Goal: Navigation & Orientation: Find specific page/section

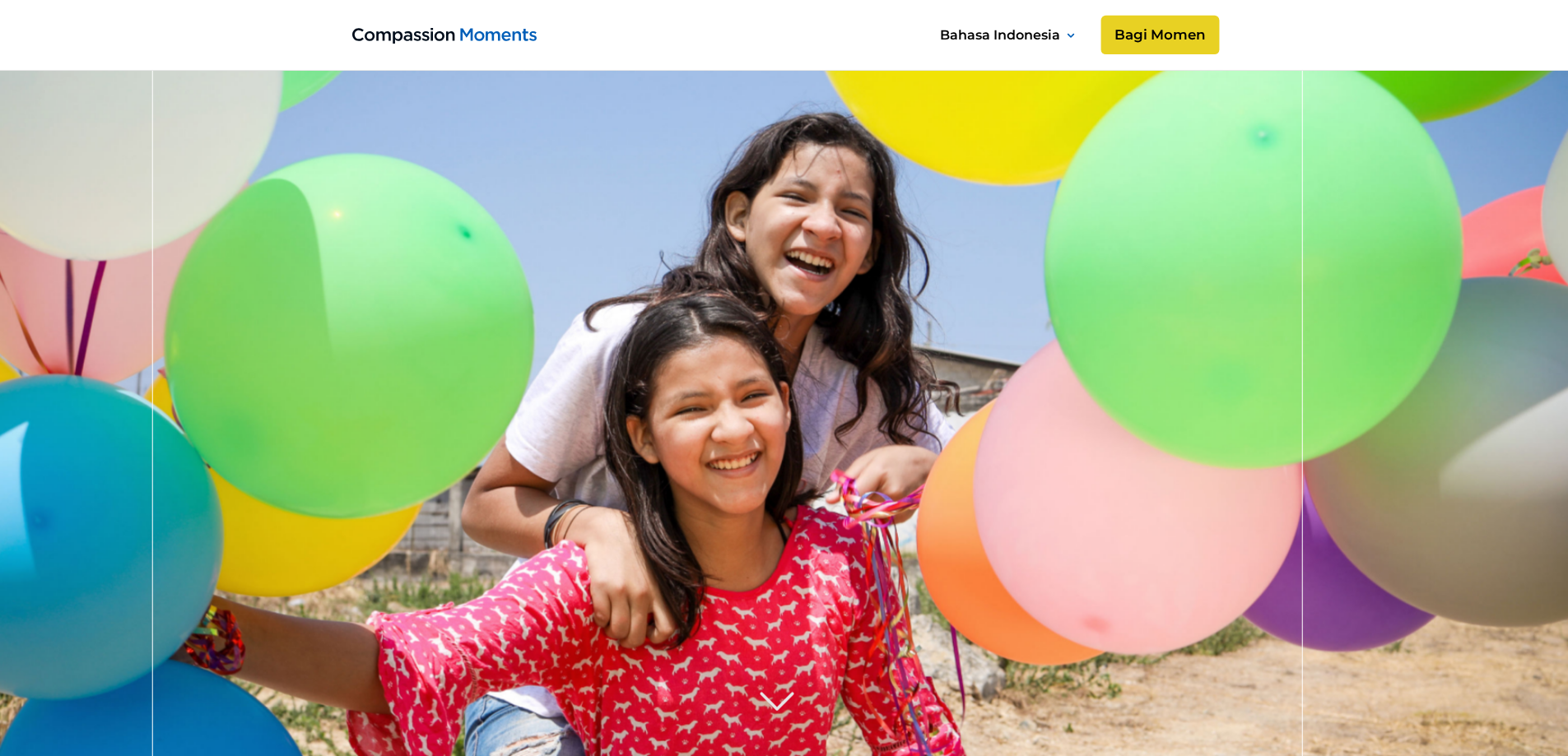
click at [1127, 28] on link "Bagi Momen" at bounding box center [1159, 35] width 119 height 40
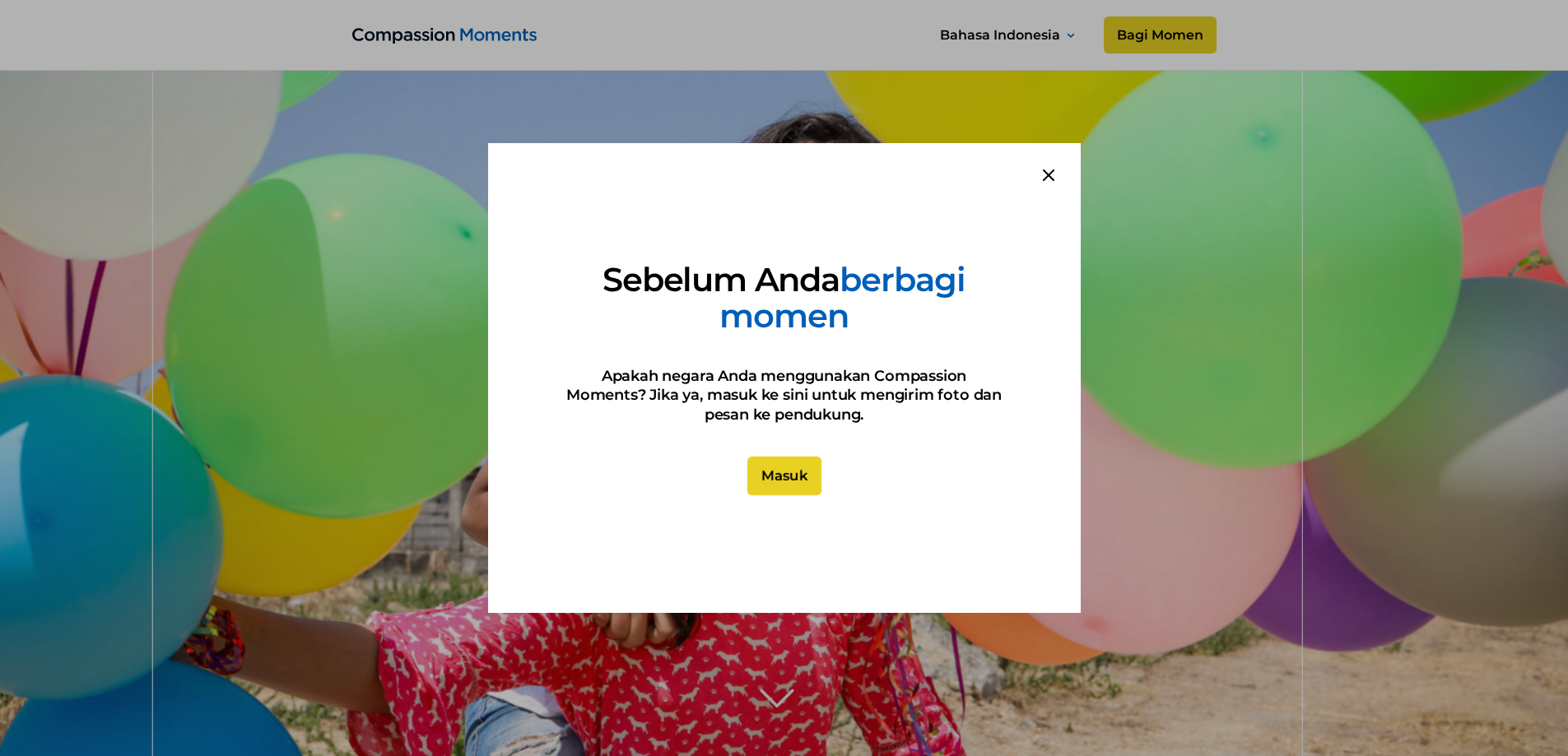
click at [787, 484] on link "Masuk" at bounding box center [784, 477] width 74 height 40
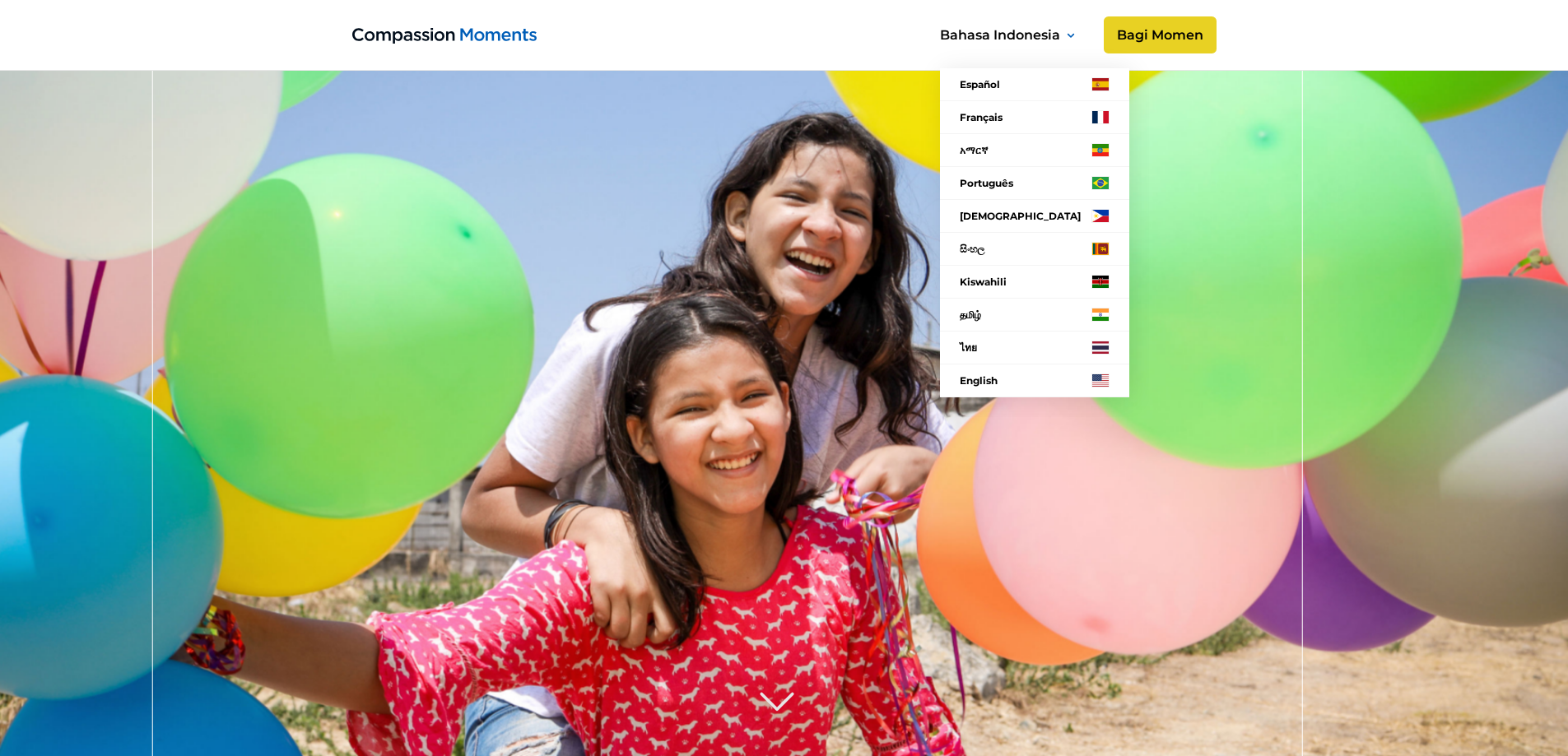
click at [1146, 36] on nav "Español Français አማርኛ Language Português Filipino සිංහල Kiswahili தமிழ் ไทย Eng…" at bounding box center [1030, 209] width 237 height 414
click at [1146, 35] on nav "Español Français አማርኛ Language Português Filipino සිංහල Kiswahili தமிழ் ไทย Eng…" at bounding box center [1030, 209] width 237 height 414
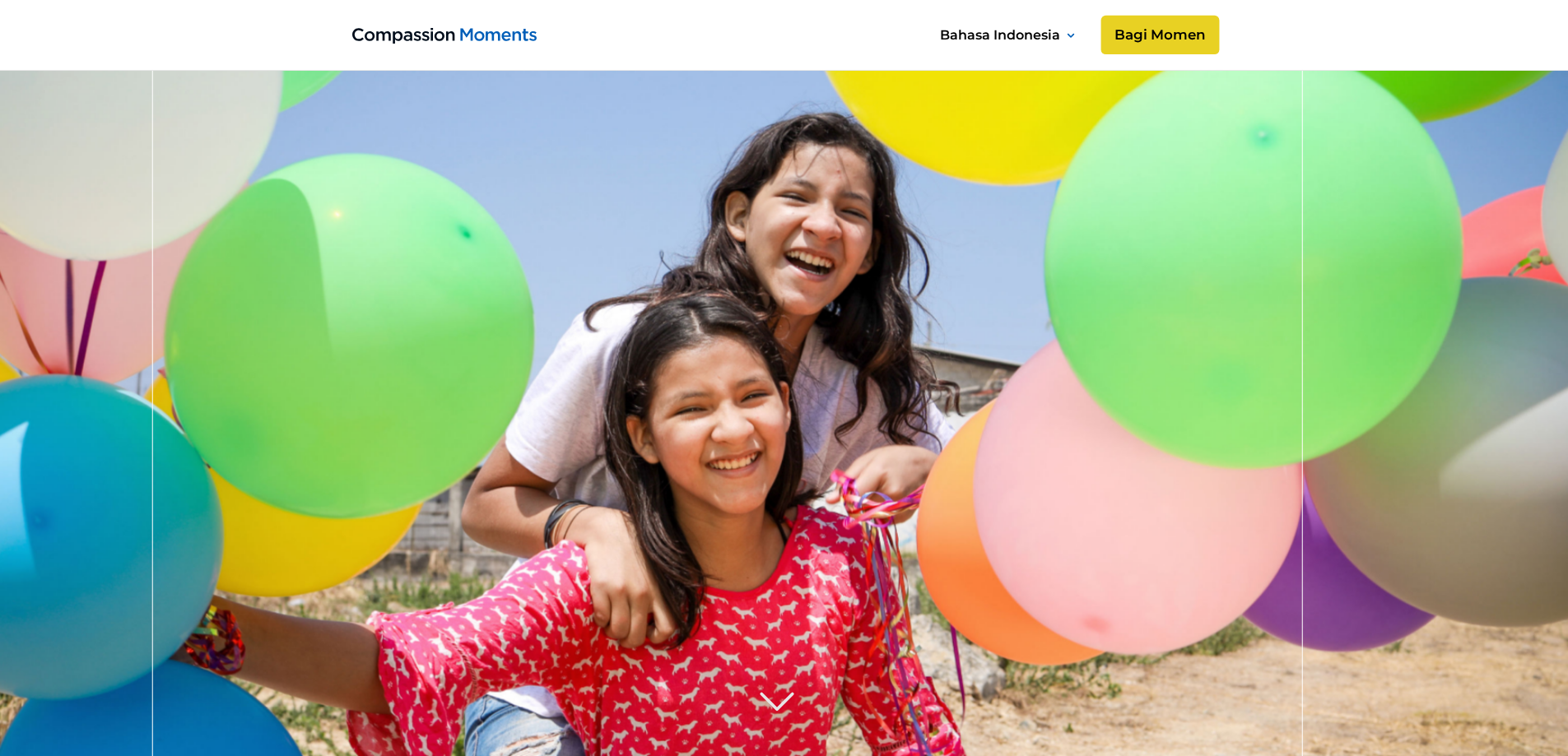
click at [1133, 34] on link "Bagi Momen" at bounding box center [1159, 35] width 119 height 40
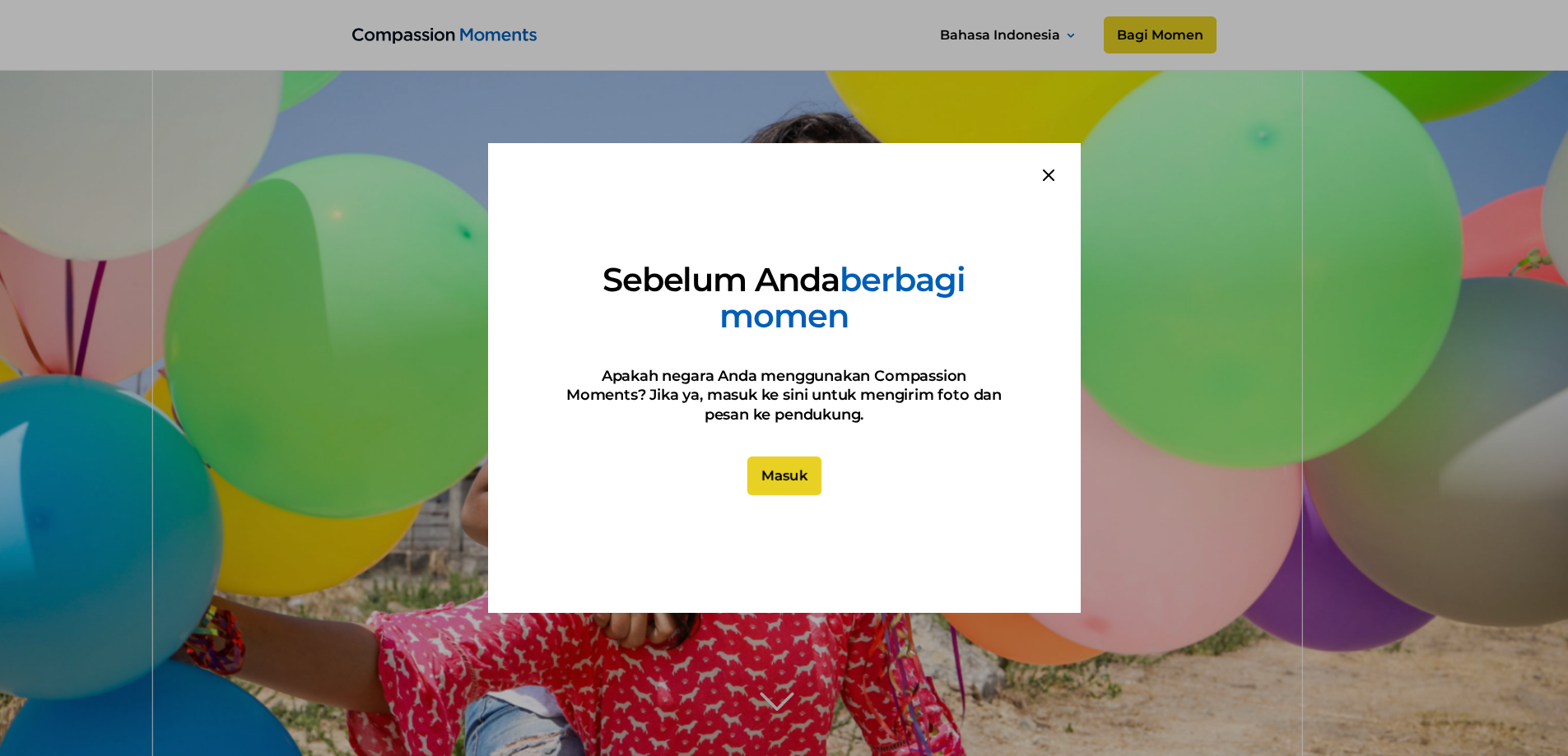
click at [801, 473] on link "Masuk" at bounding box center [784, 477] width 74 height 40
